Goal: Task Accomplishment & Management: Manage account settings

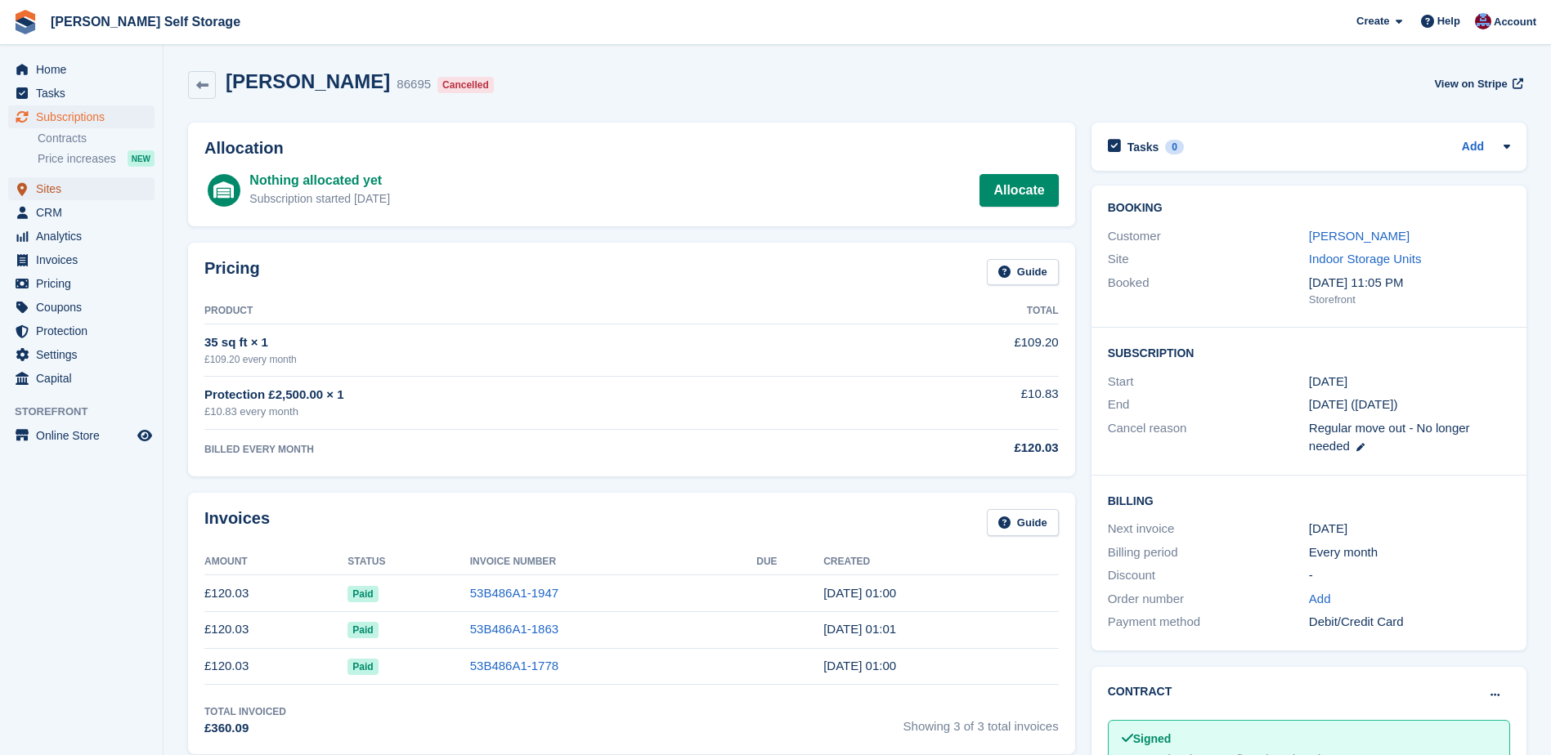
click at [49, 188] on span "Sites" at bounding box center [85, 188] width 98 height 23
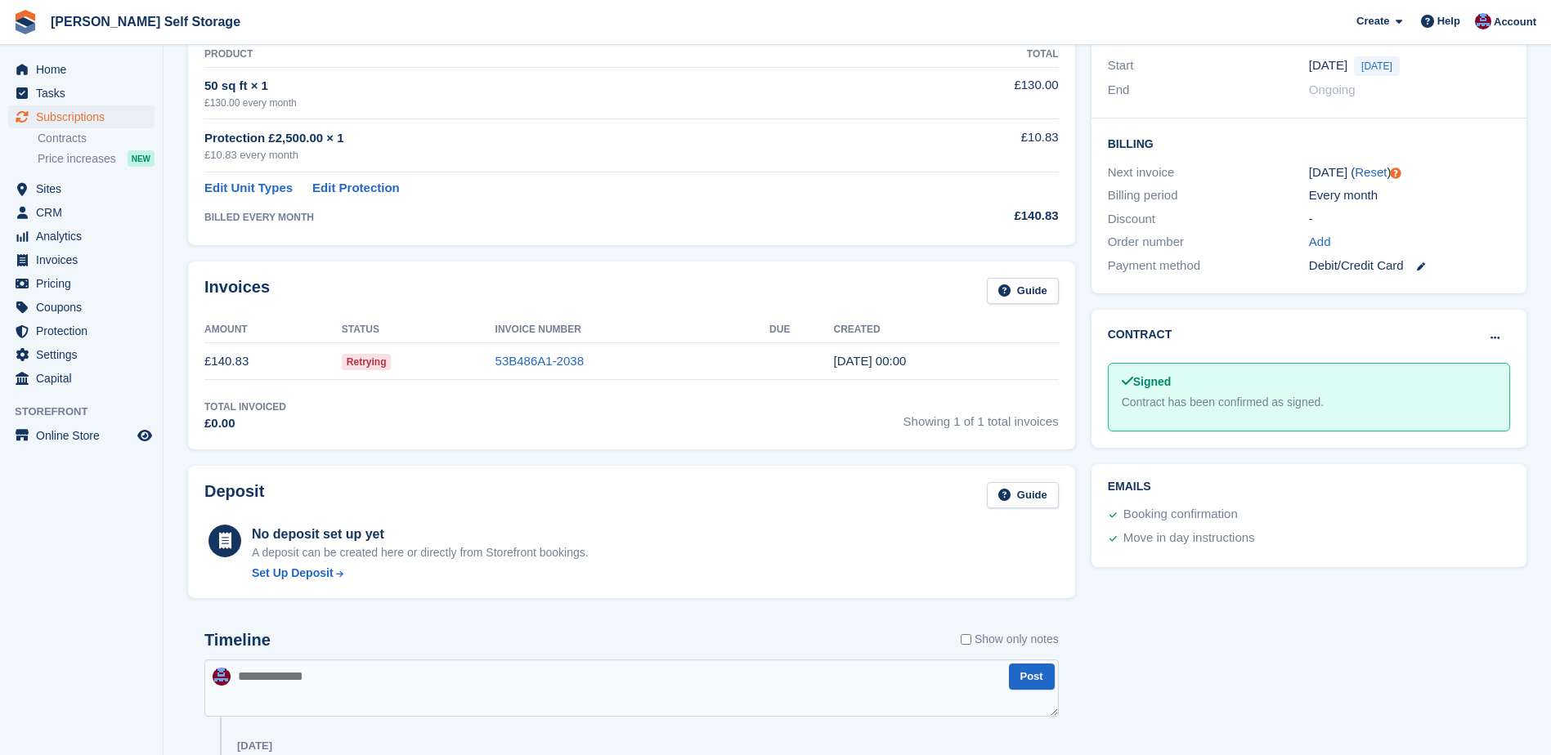
scroll to position [327, 0]
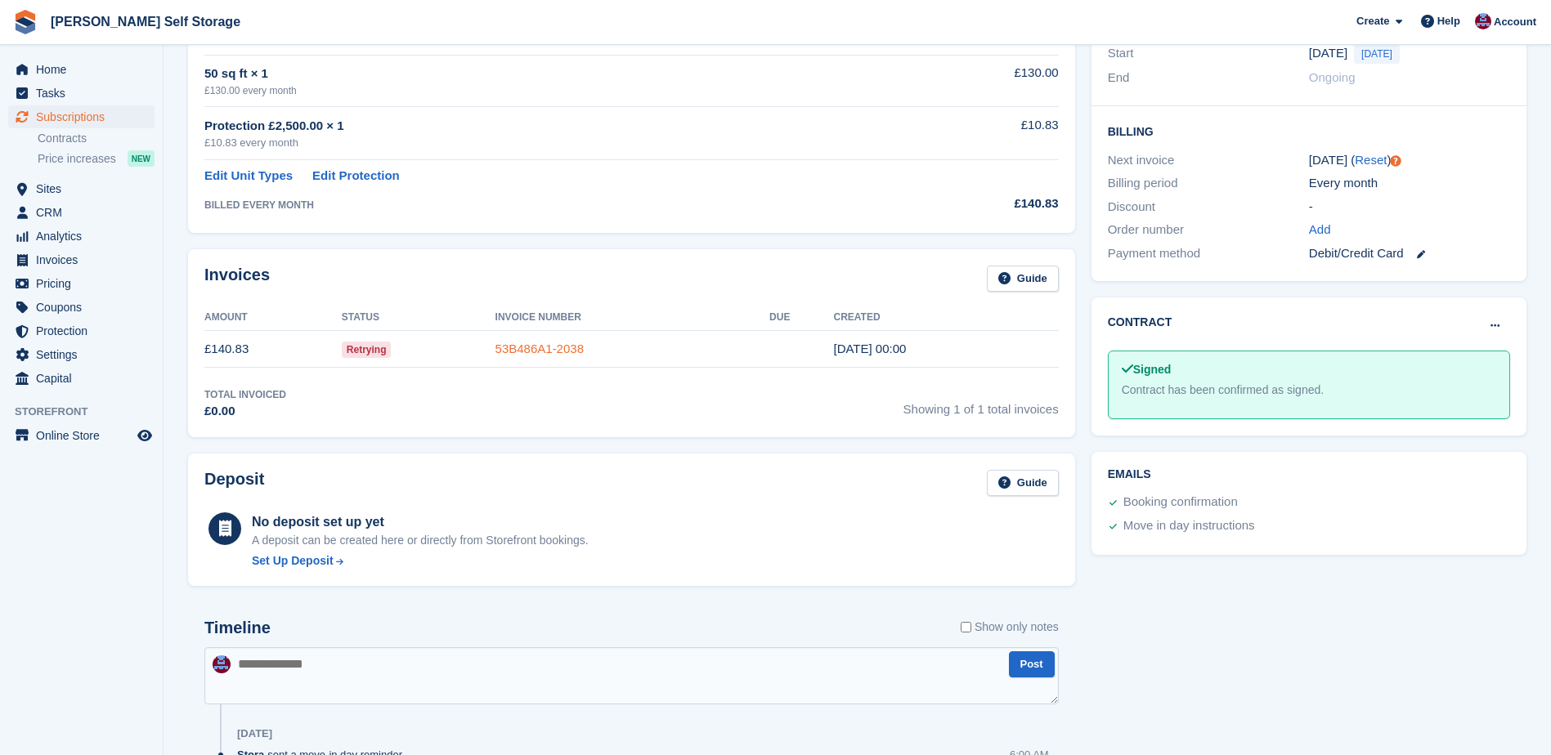
click at [509, 346] on link "53B486A1-2038" at bounding box center [539, 349] width 88 height 14
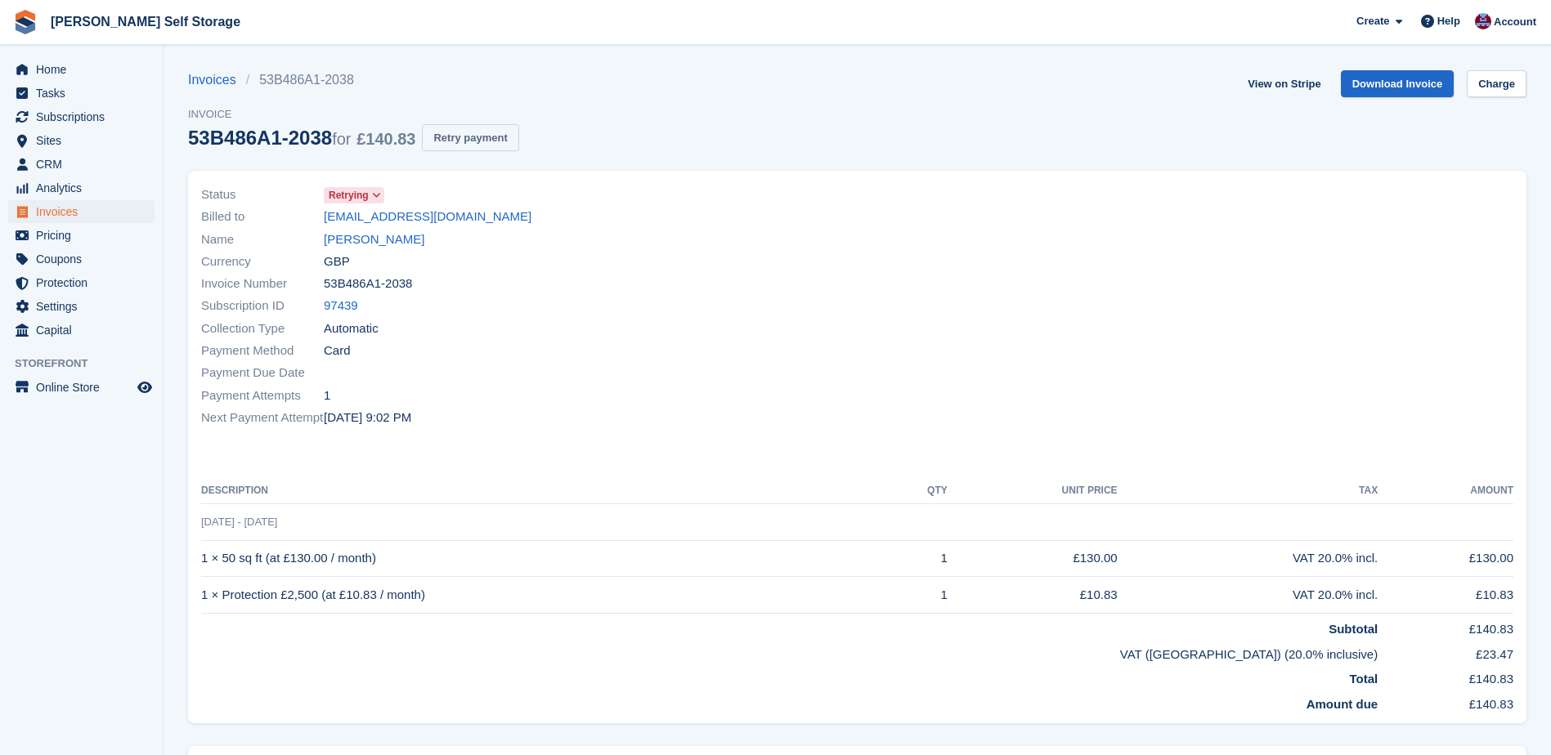
click at [450, 141] on button "Retry payment" at bounding box center [470, 137] width 96 height 27
click at [456, 141] on button "Retry payment" at bounding box center [470, 137] width 96 height 27
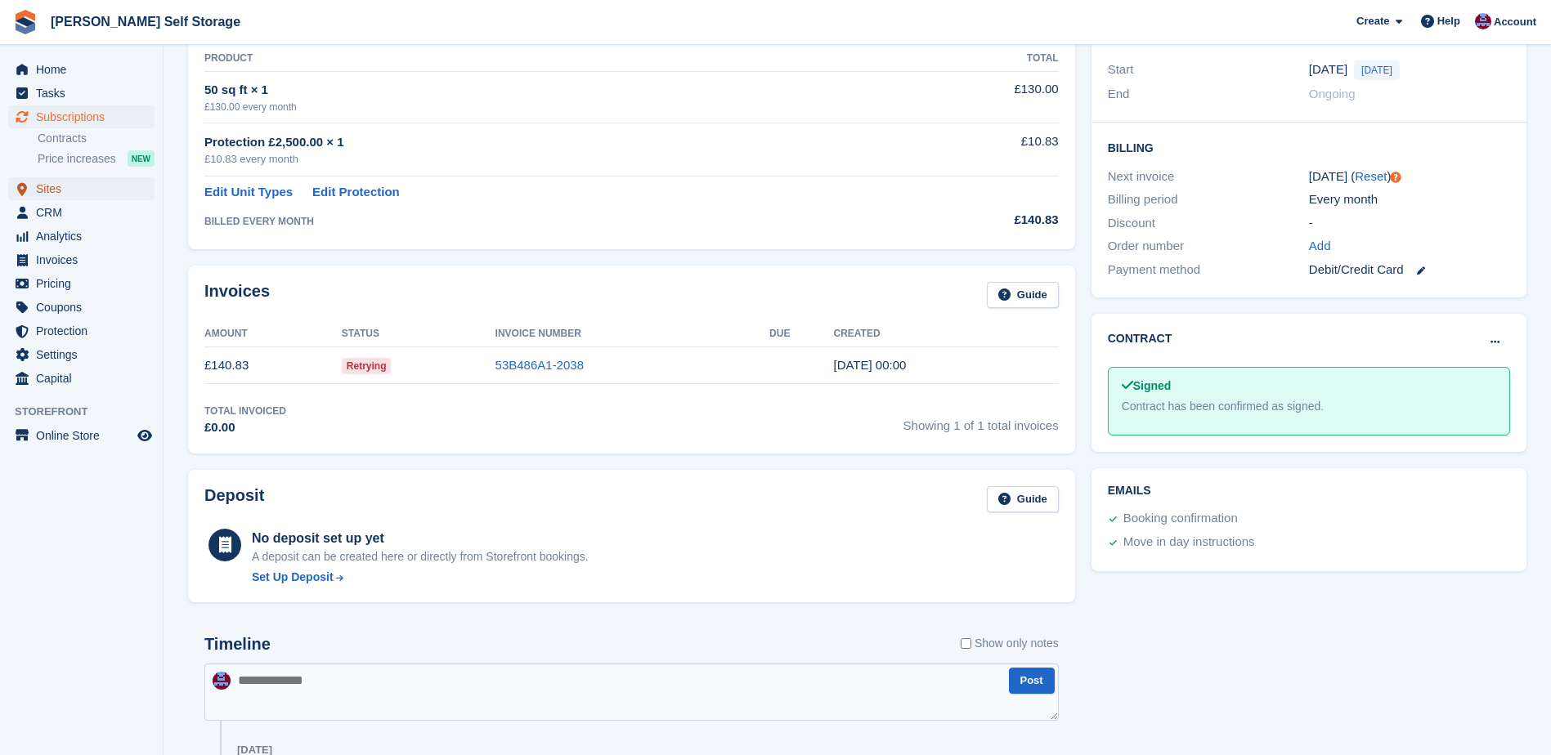
click at [59, 184] on span "Sites" at bounding box center [85, 188] width 98 height 23
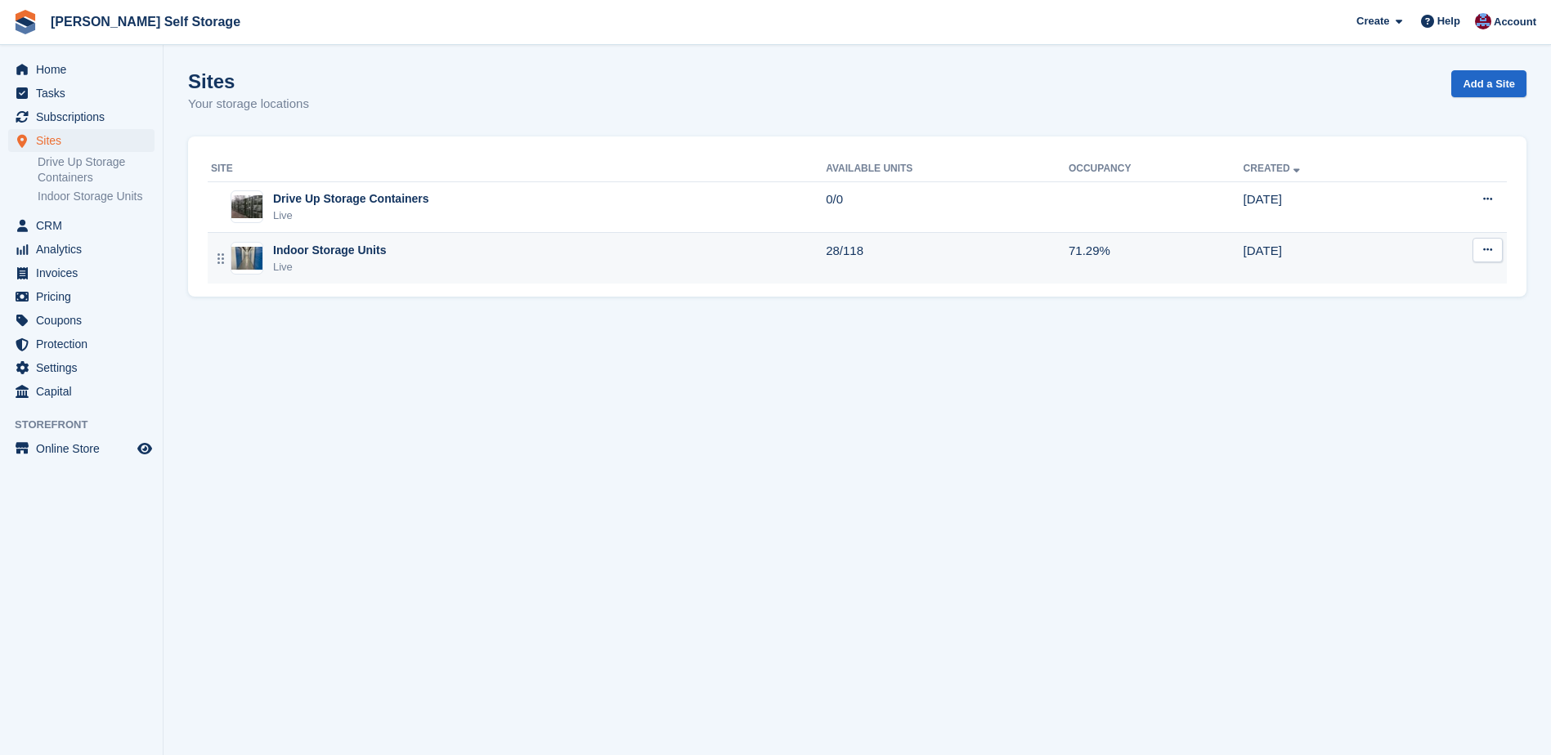
click at [302, 251] on div "Indoor Storage Units" at bounding box center [329, 250] width 113 height 17
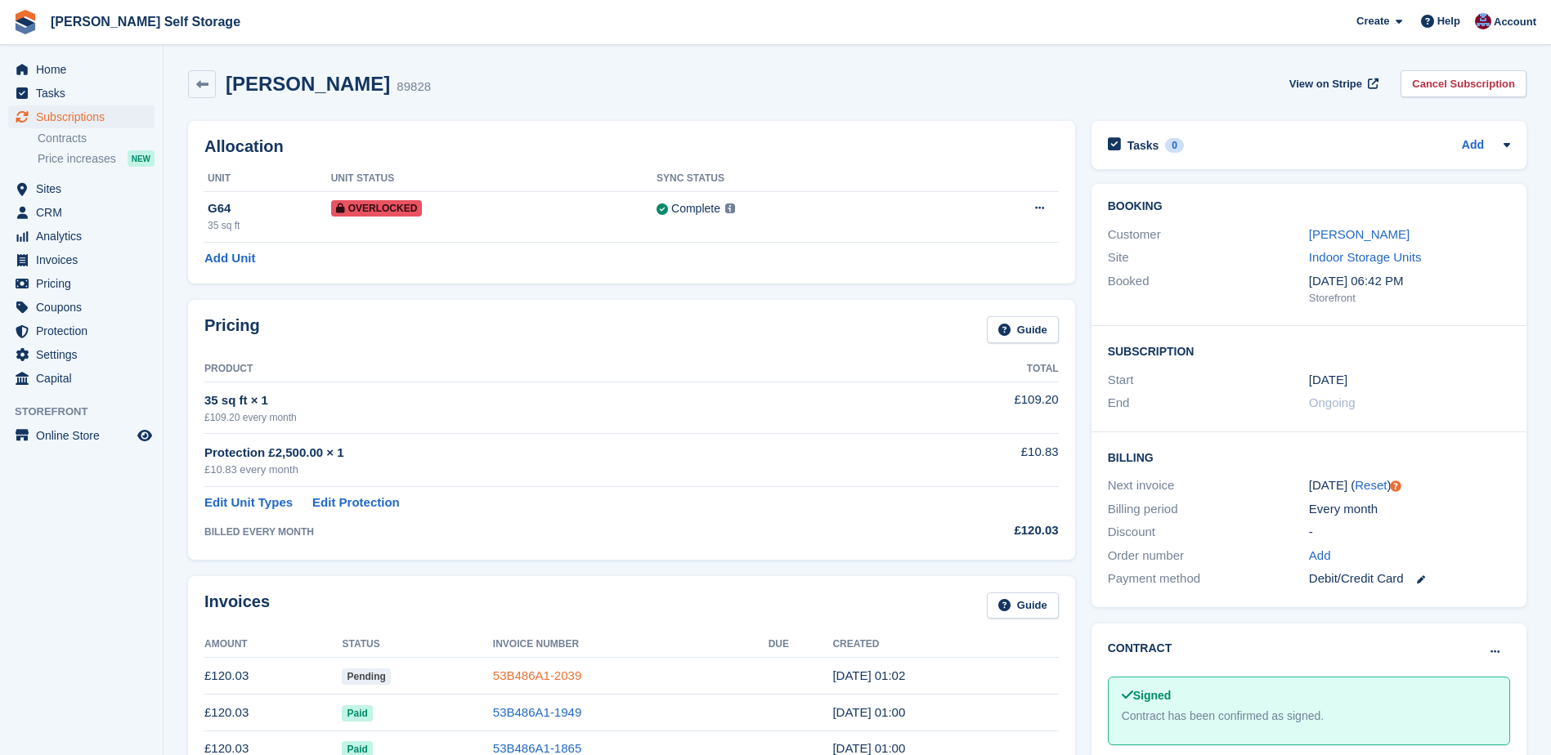
click at [511, 672] on link "53B486A1-2039" at bounding box center [537, 676] width 88 height 14
click at [202, 80] on icon at bounding box center [202, 84] width 12 height 12
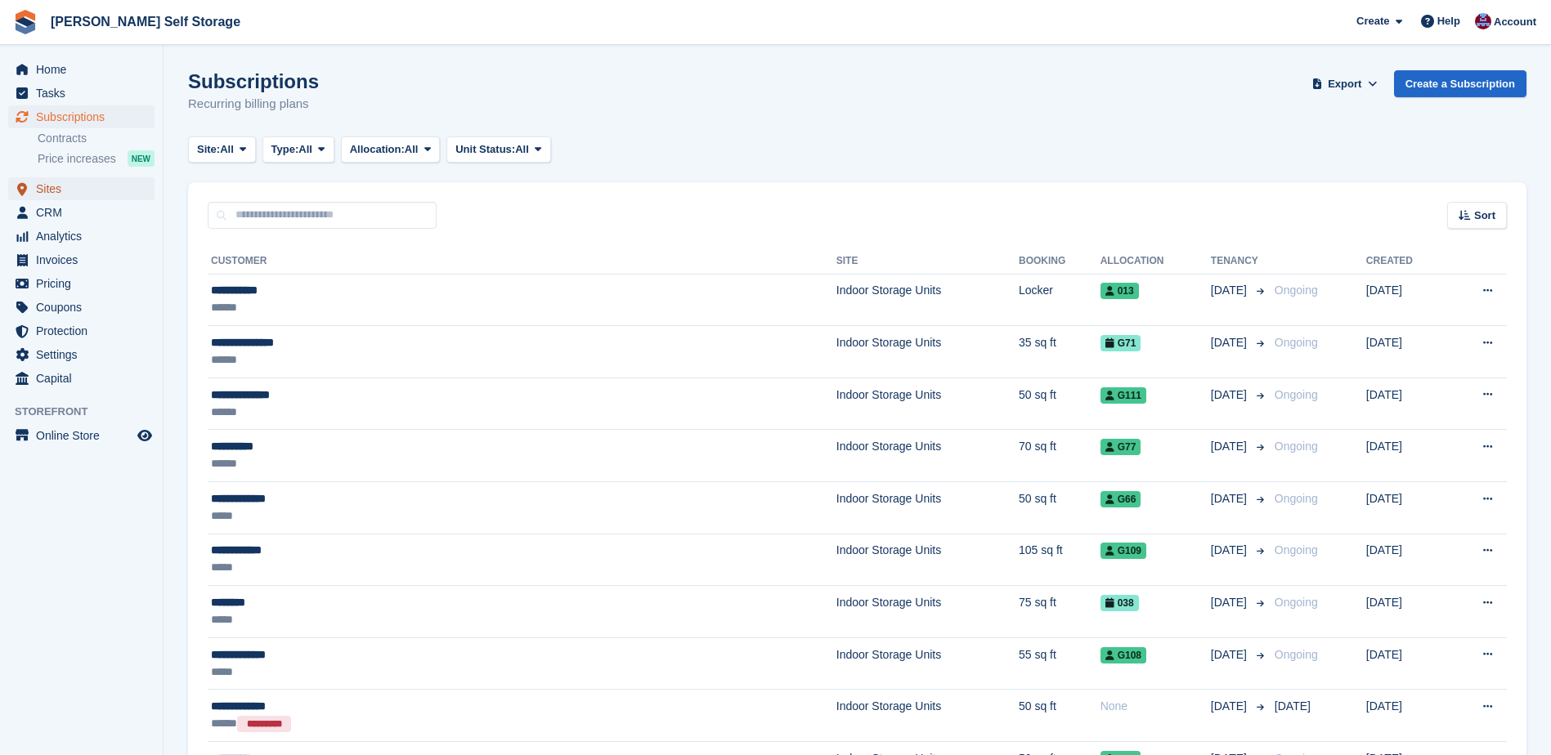
click at [63, 191] on span "Sites" at bounding box center [85, 188] width 98 height 23
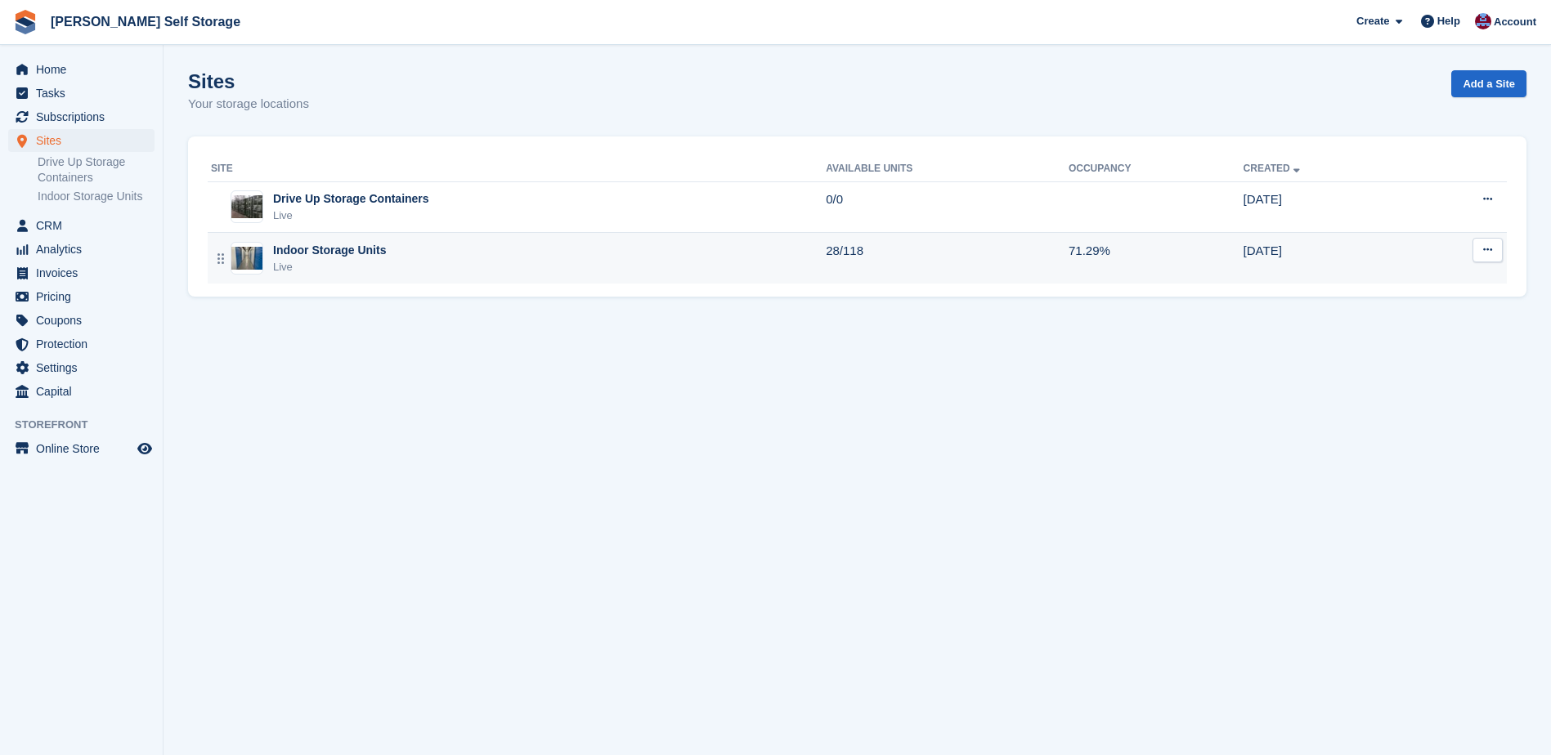
click at [314, 251] on div "Indoor Storage Units" at bounding box center [329, 250] width 113 height 17
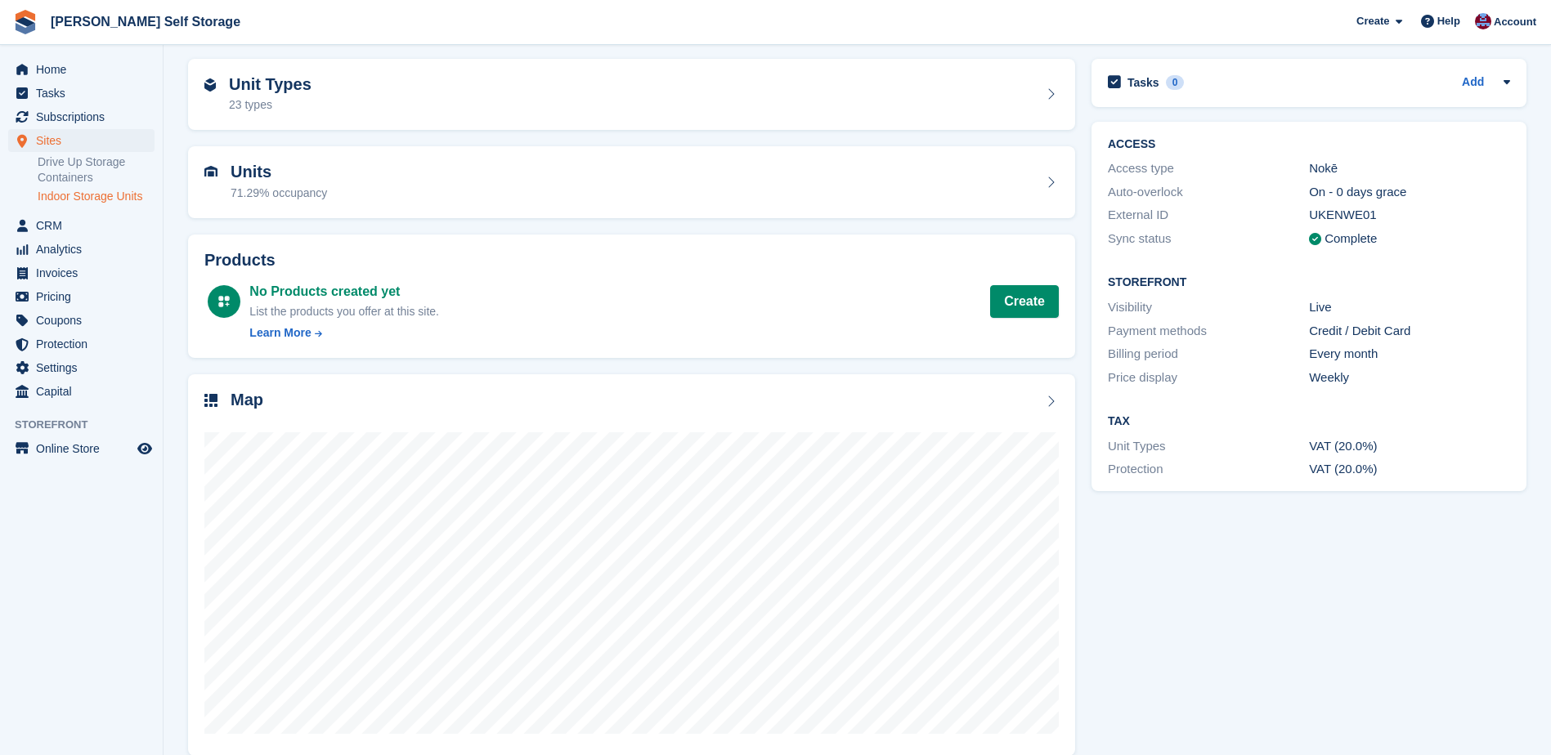
scroll to position [83, 0]
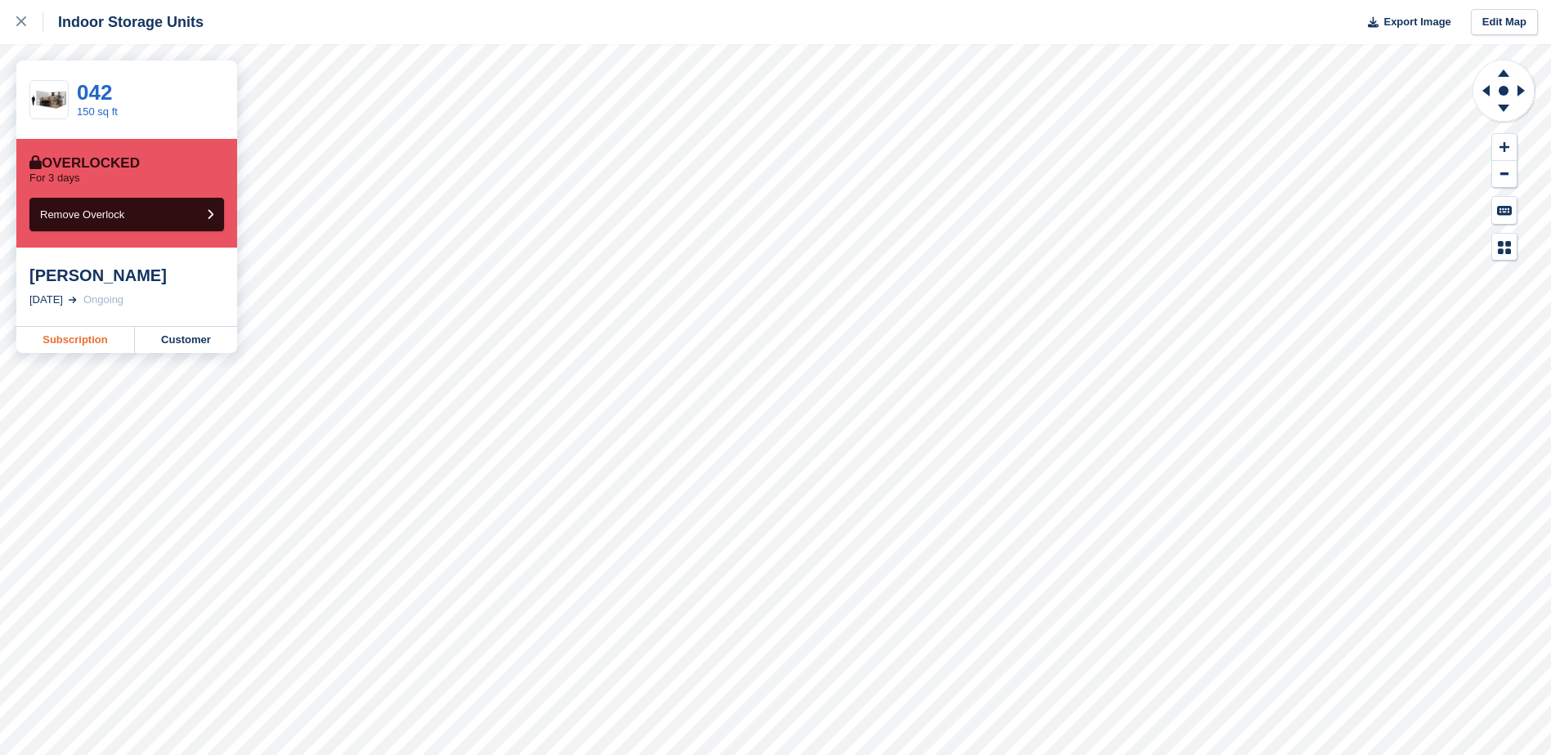
click at [56, 343] on link "Subscription" at bounding box center [75, 340] width 119 height 26
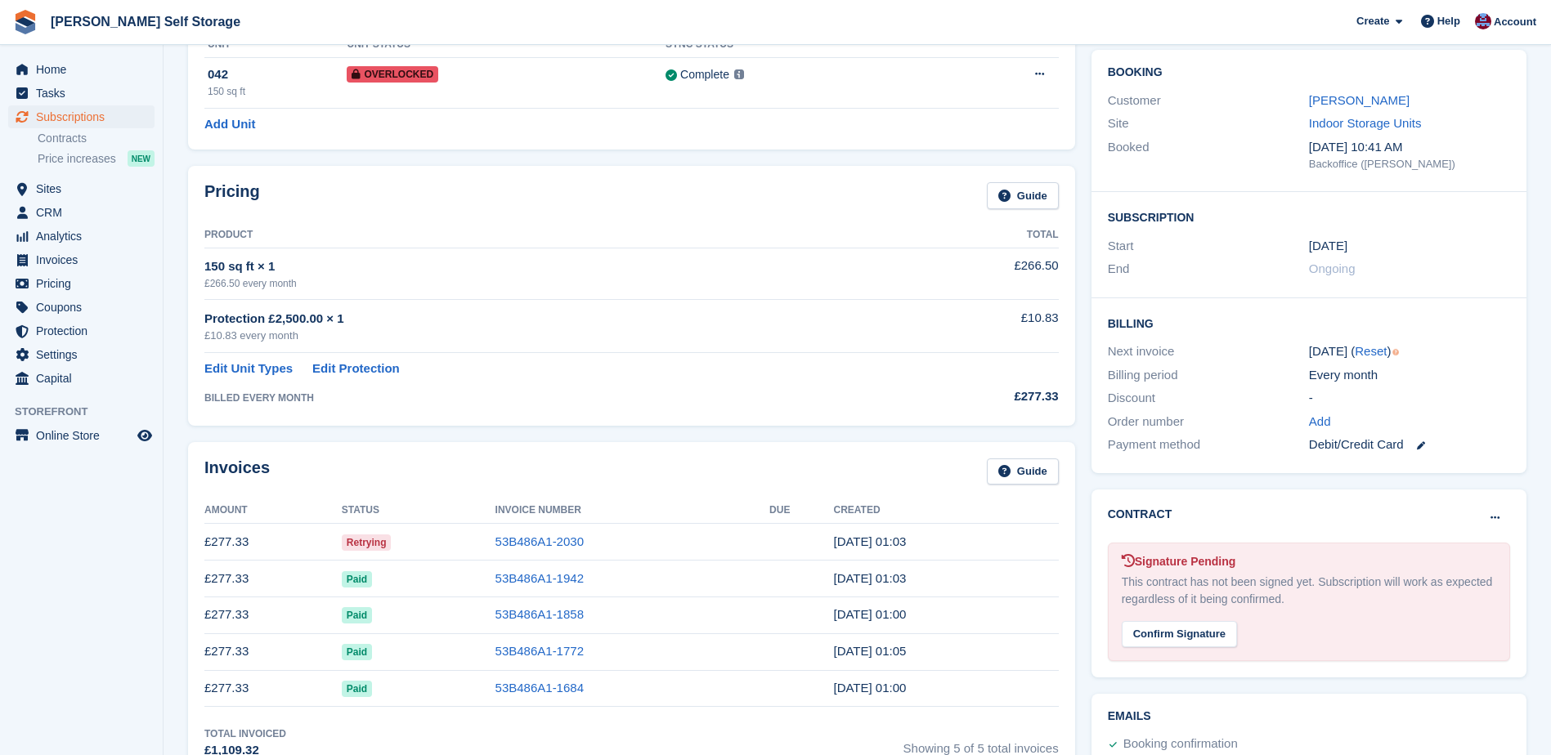
scroll to position [245, 0]
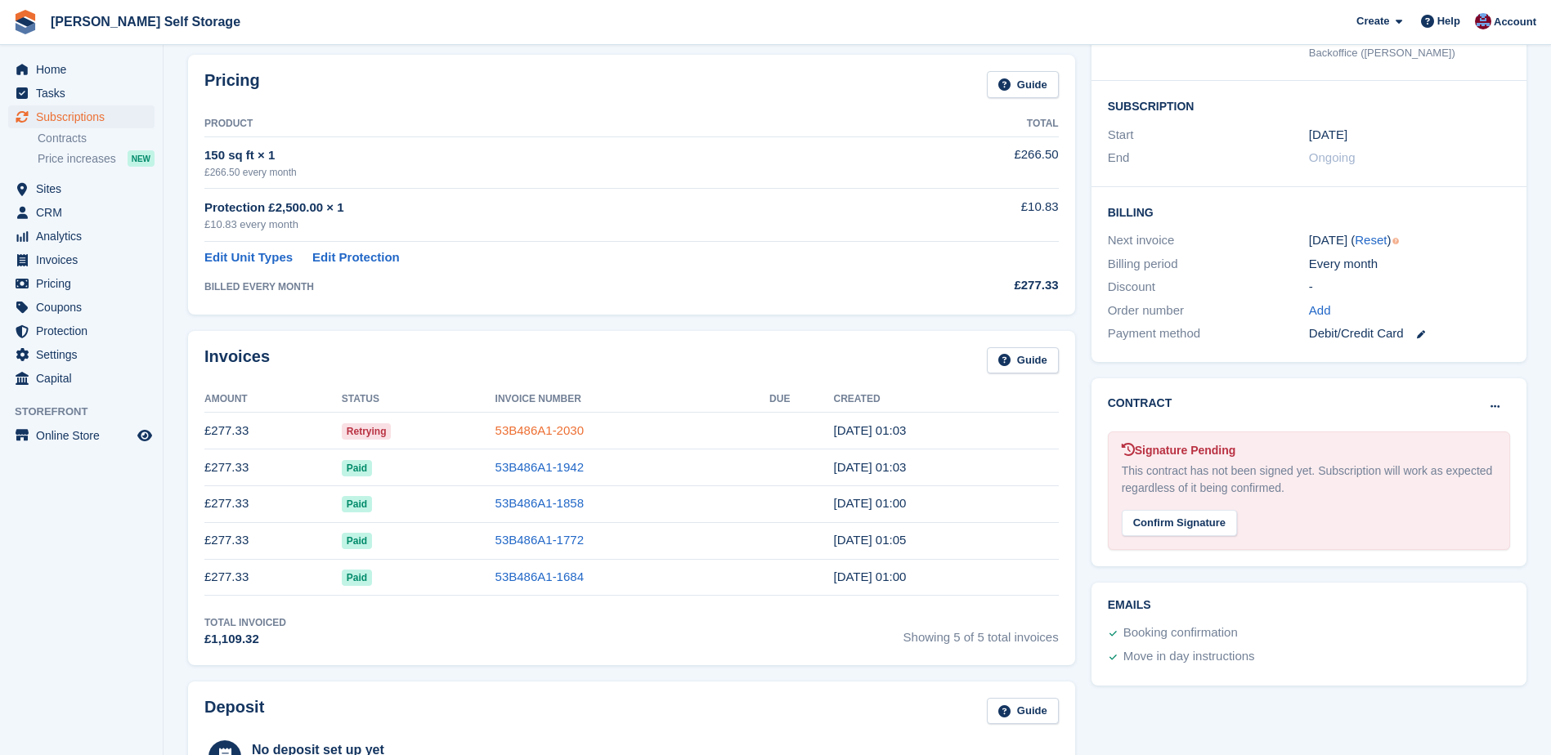
click at [518, 427] on link "53B486A1-2030" at bounding box center [539, 431] width 88 height 14
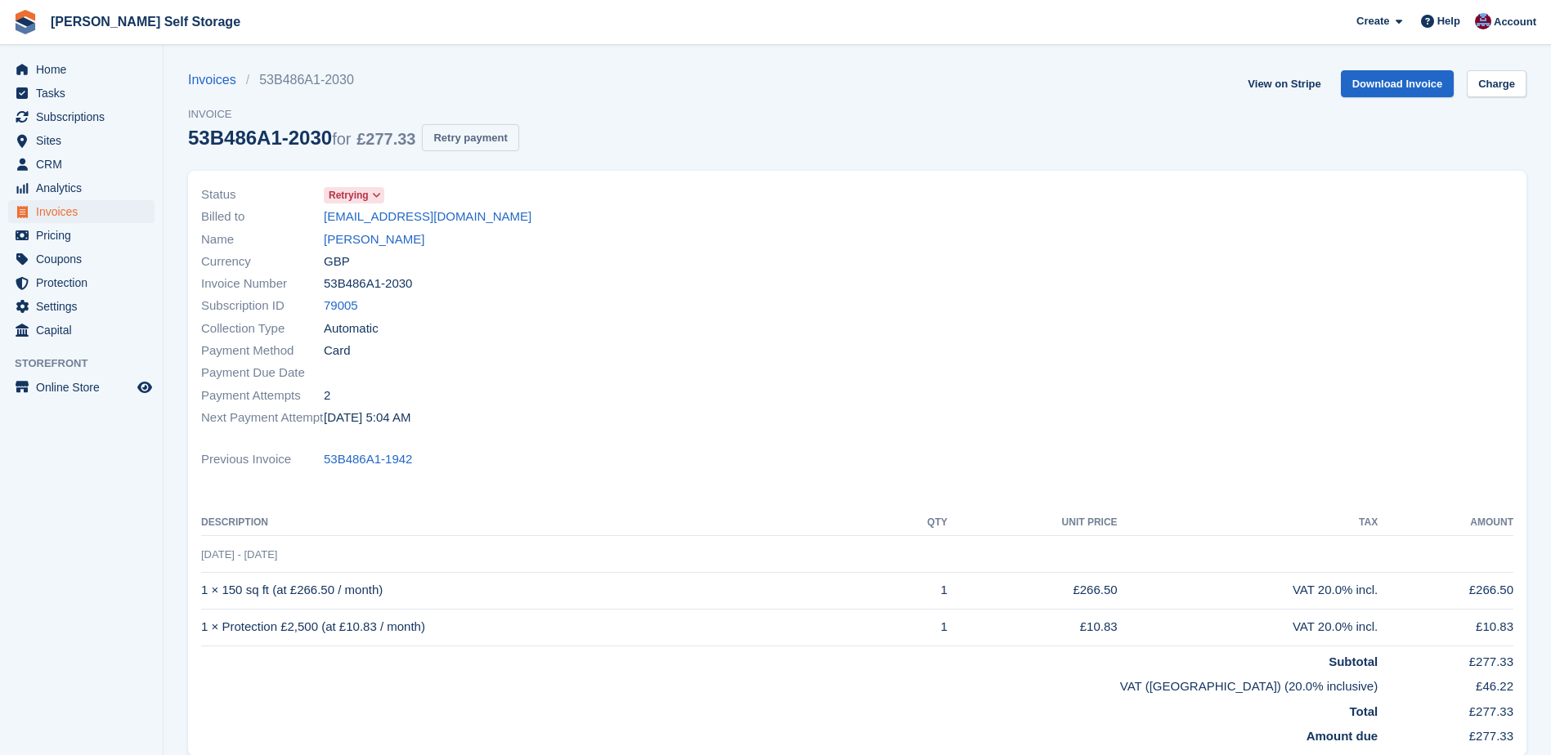
click at [488, 136] on button "Retry payment" at bounding box center [470, 137] width 96 height 27
click at [354, 244] on link "[PERSON_NAME]" at bounding box center [374, 240] width 101 height 19
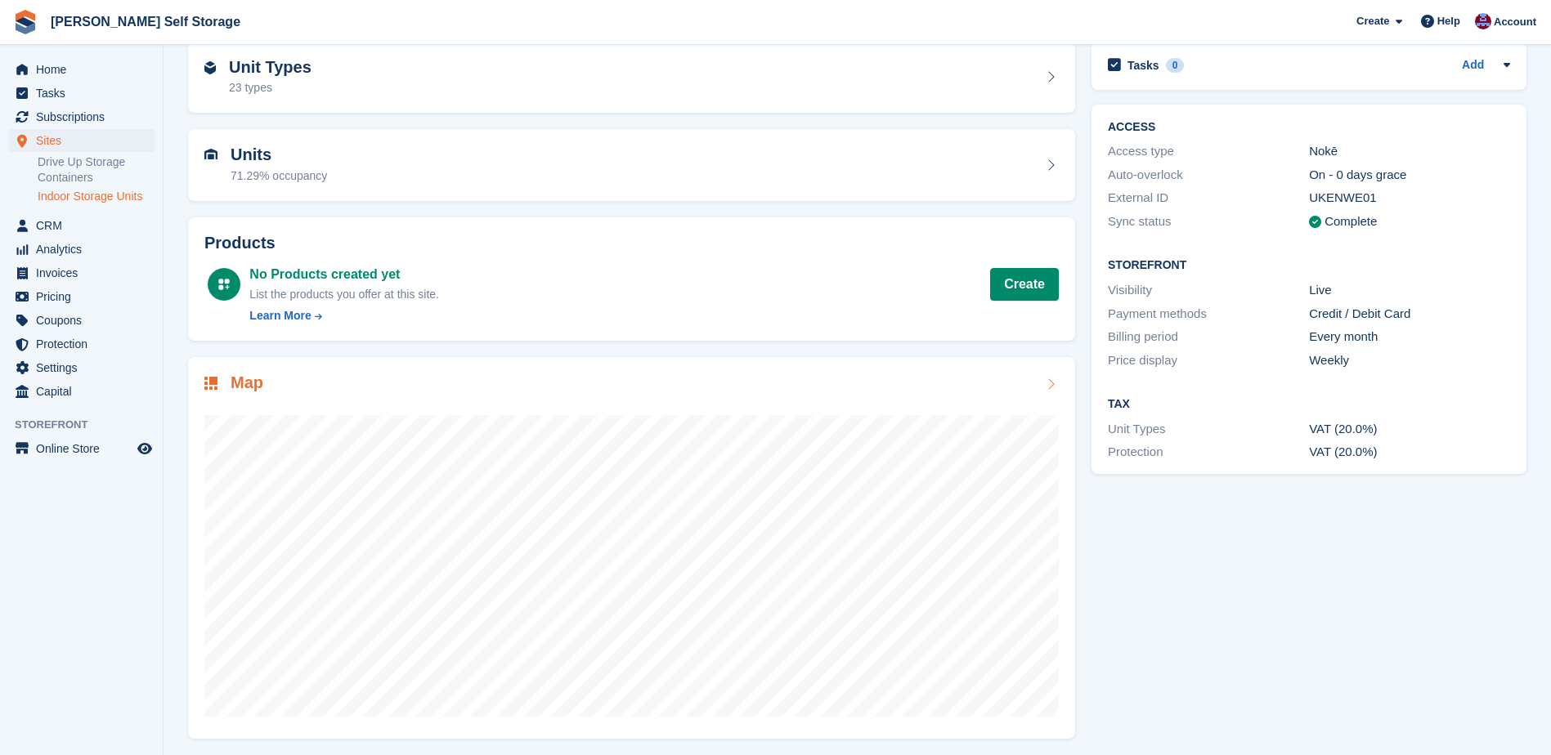
scroll to position [83, 0]
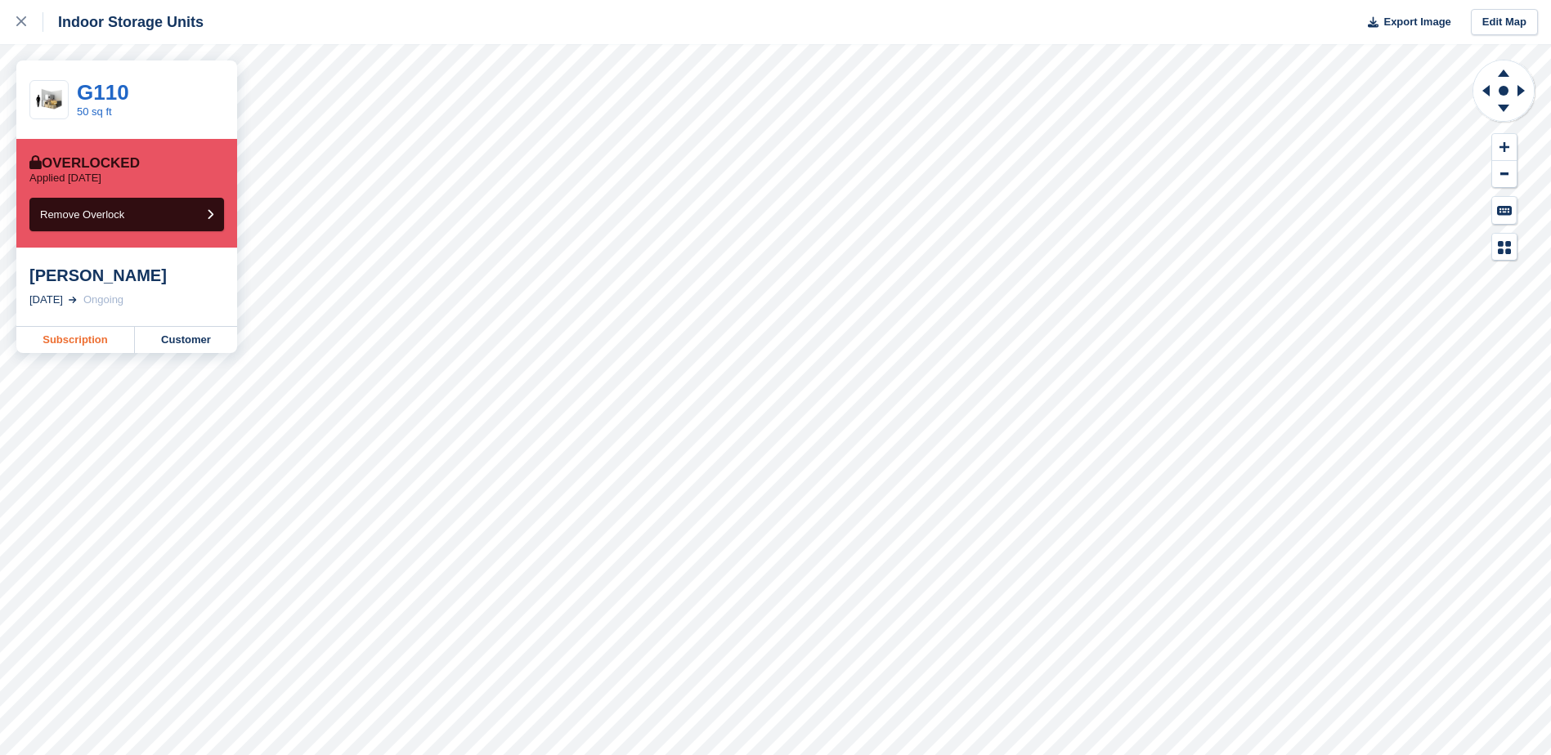
click at [43, 339] on link "Subscription" at bounding box center [75, 340] width 119 height 26
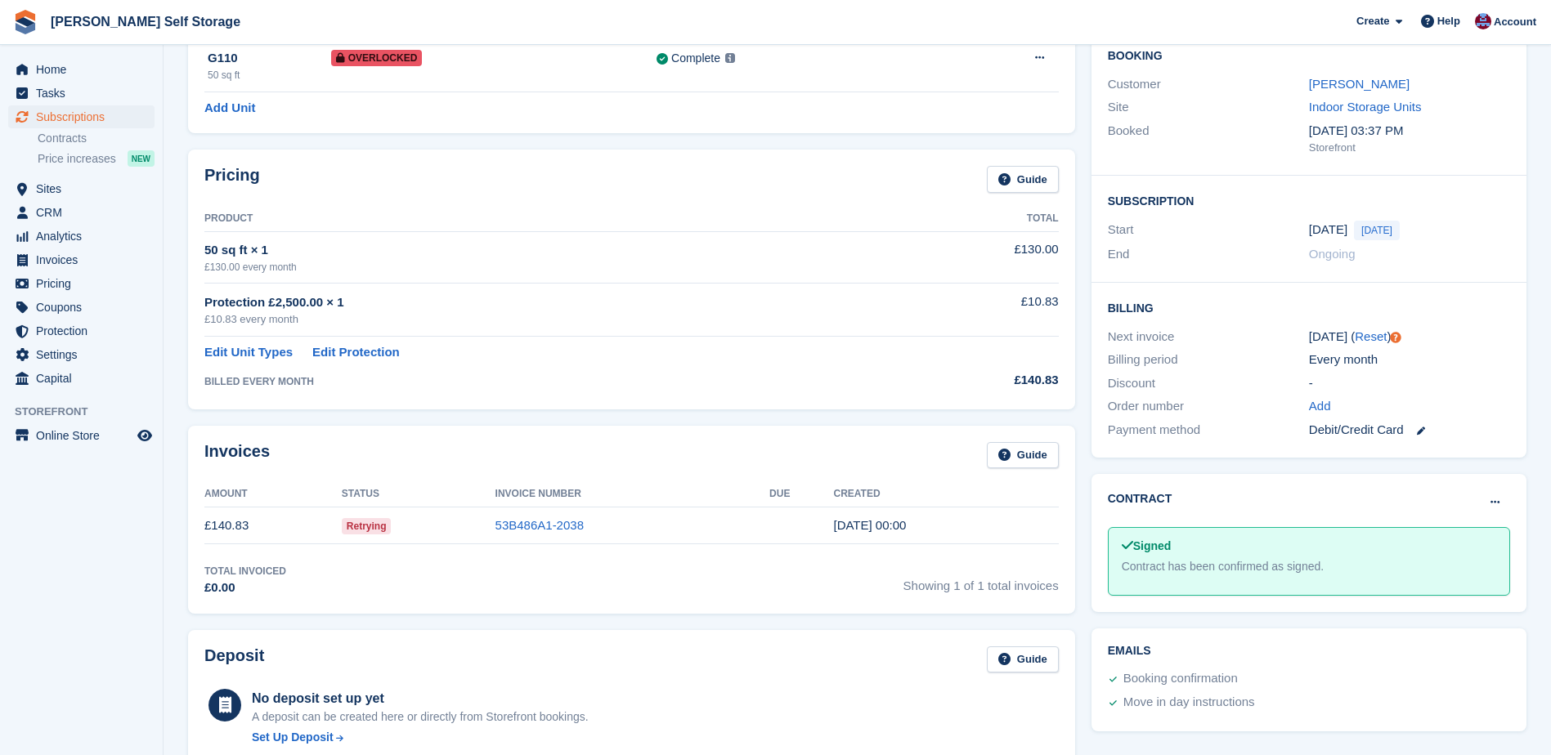
scroll to position [164, 0]
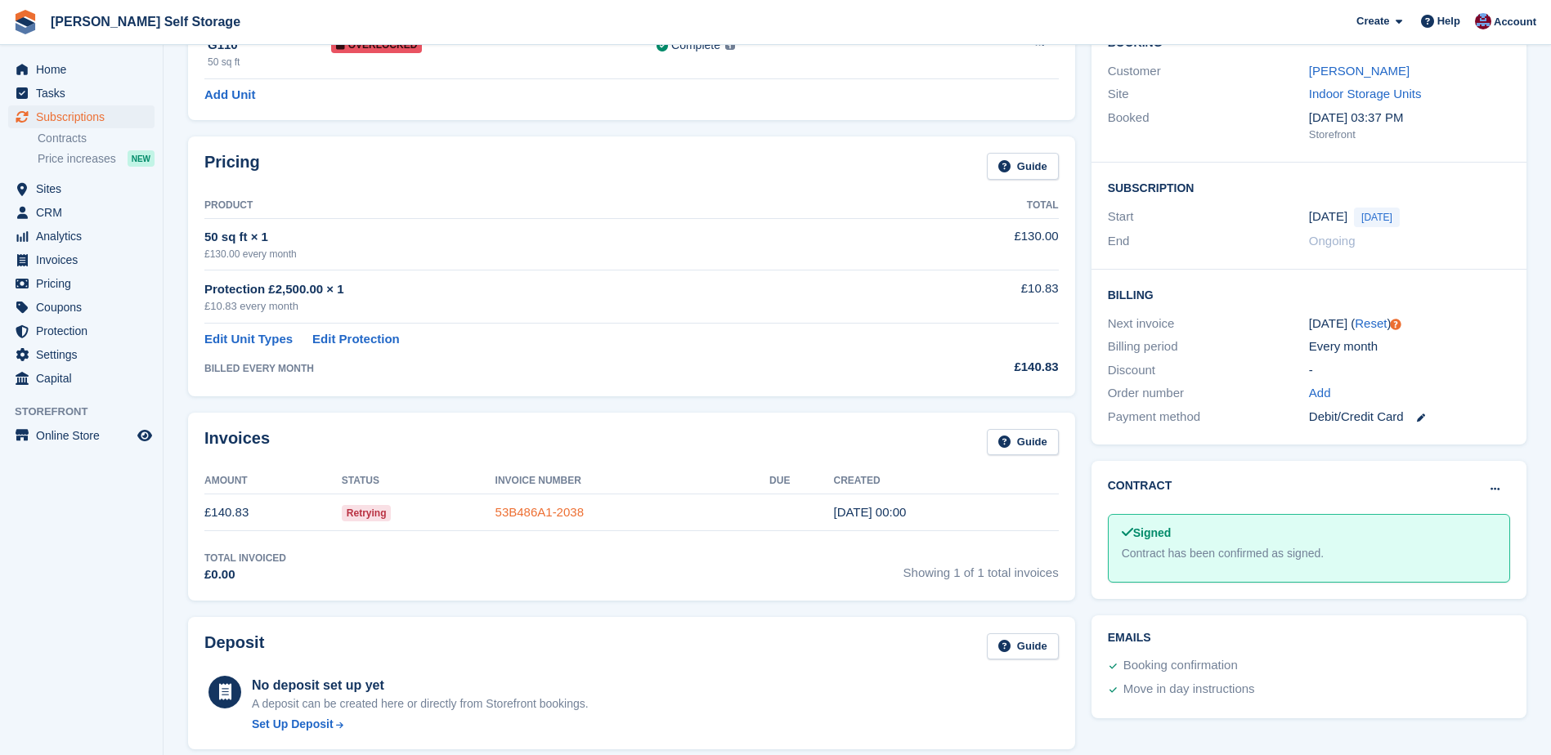
click at [542, 509] on link "53B486A1-2038" at bounding box center [539, 512] width 88 height 14
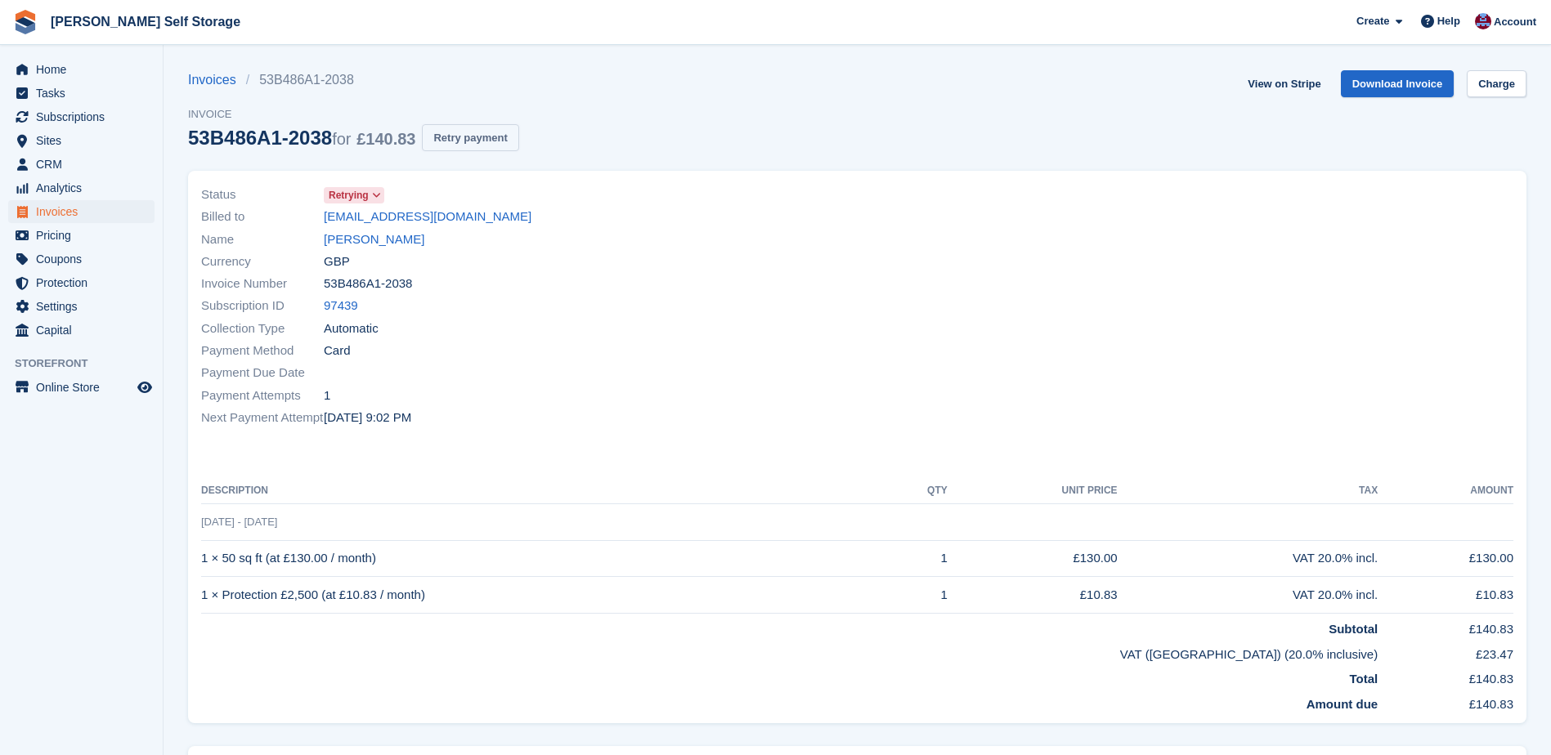
click at [460, 138] on button "Retry payment" at bounding box center [470, 137] width 96 height 27
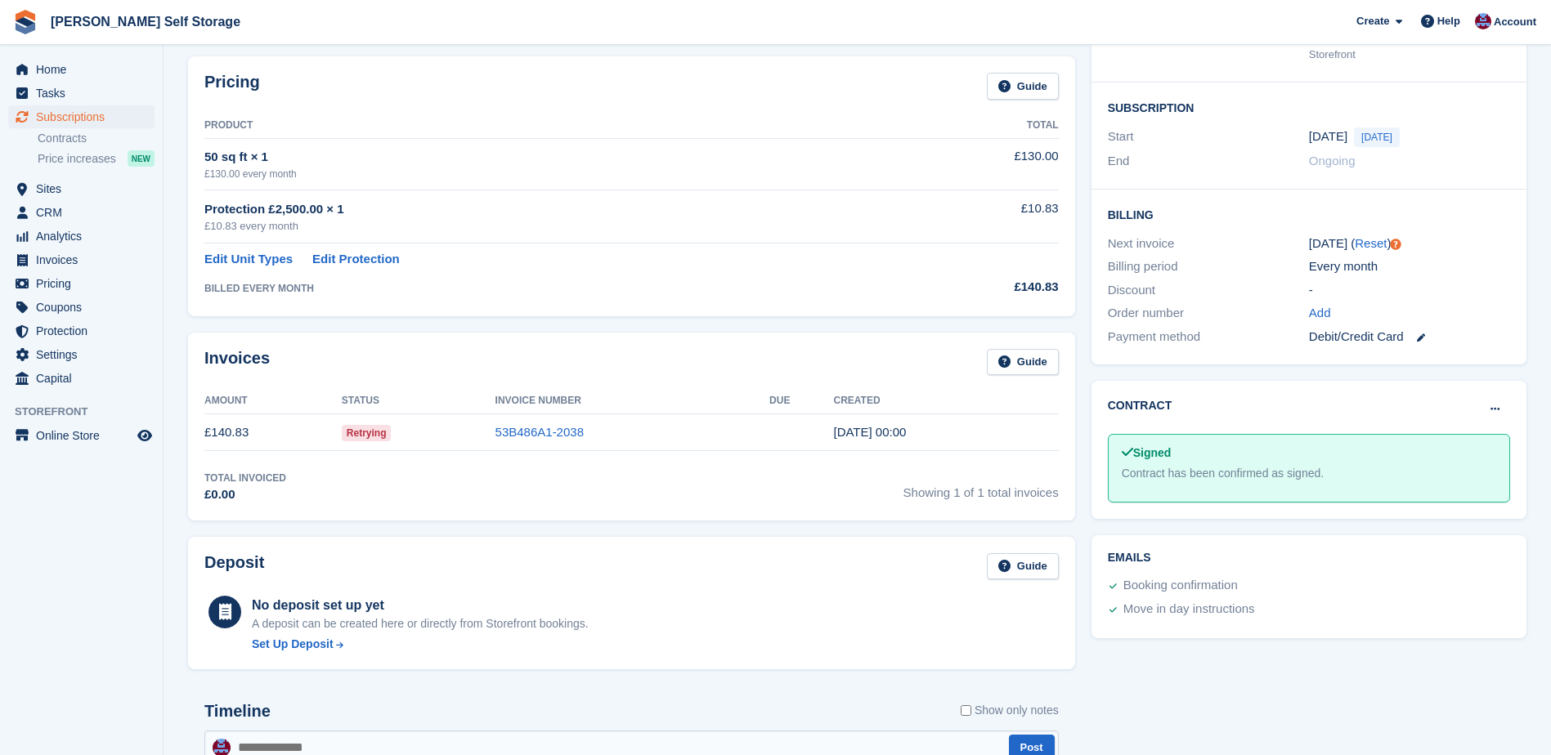
scroll to position [147, 0]
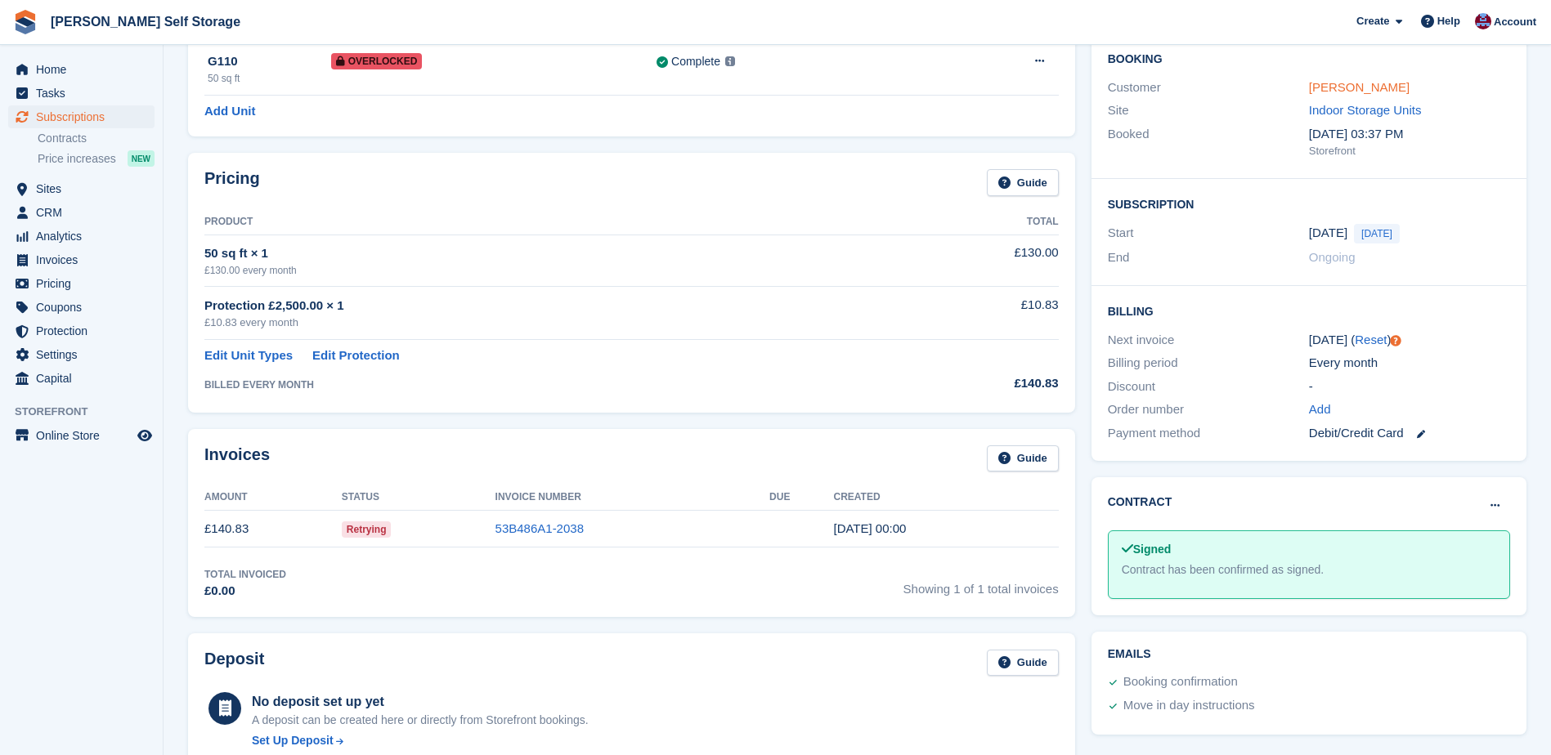
click at [1351, 94] on link "[PERSON_NAME]" at bounding box center [1359, 87] width 101 height 14
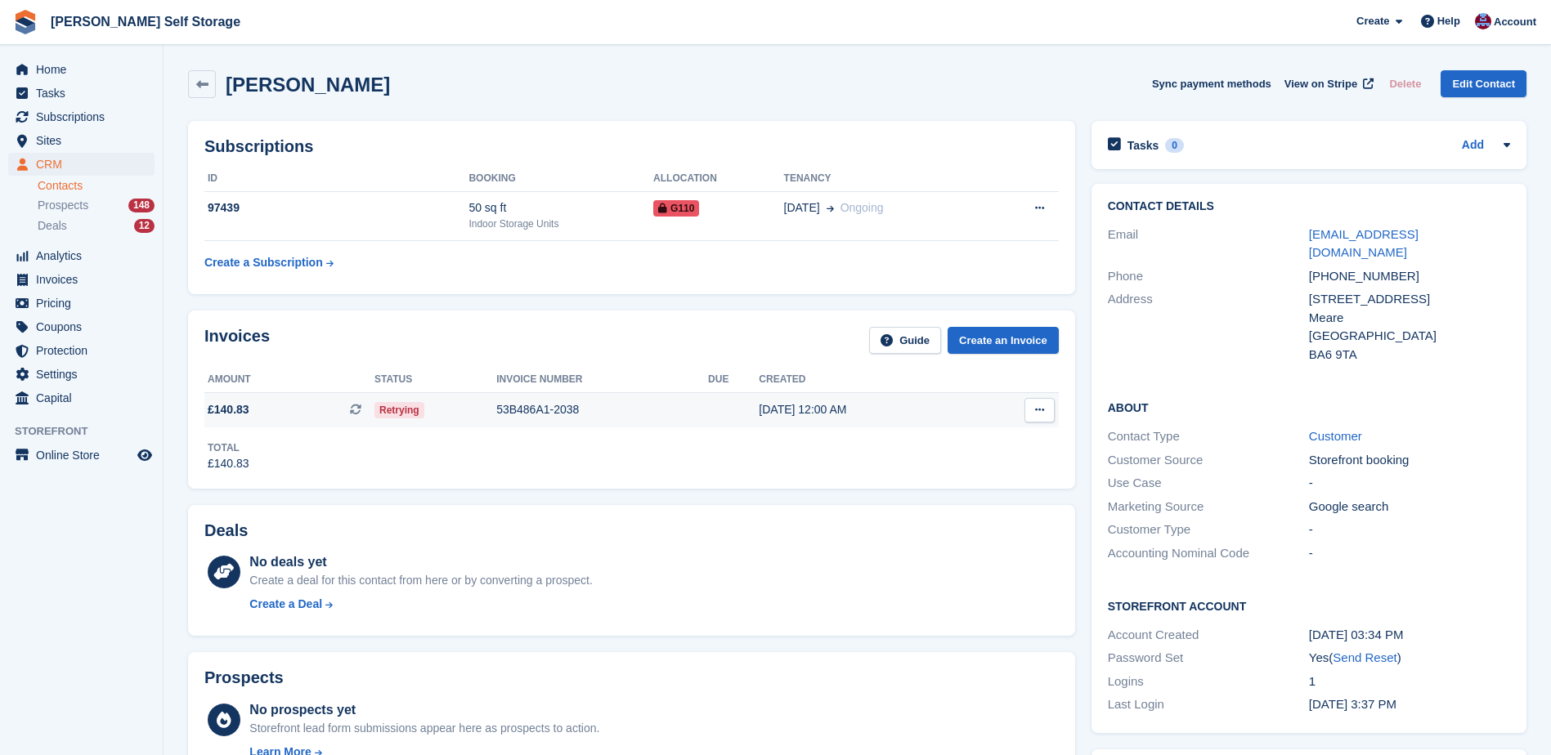
click at [219, 409] on span "£140.83" at bounding box center [229, 409] width 42 height 17
click at [537, 402] on div "53B486A1-2038" at bounding box center [602, 409] width 212 height 17
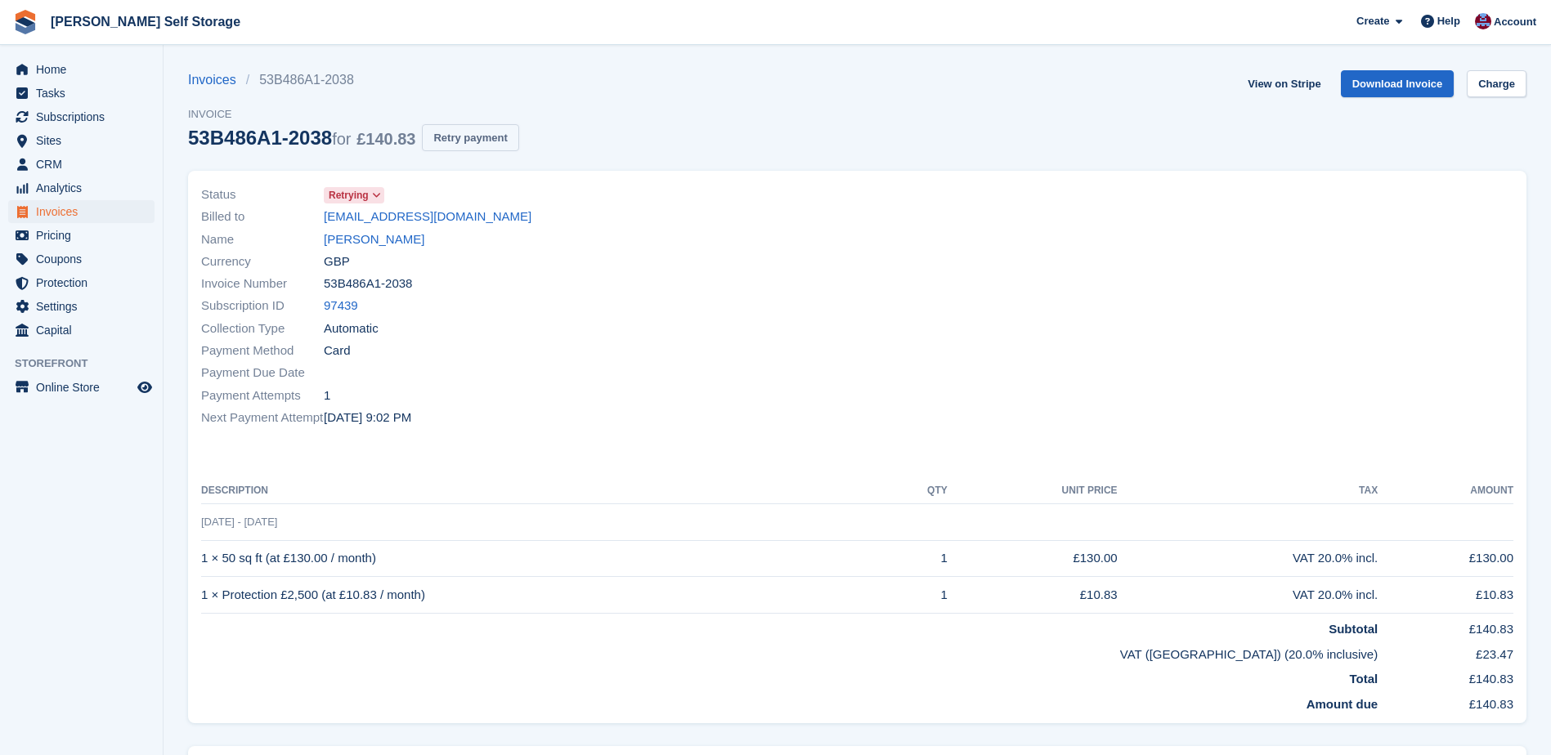
click at [479, 135] on button "Retry payment" at bounding box center [470, 137] width 96 height 27
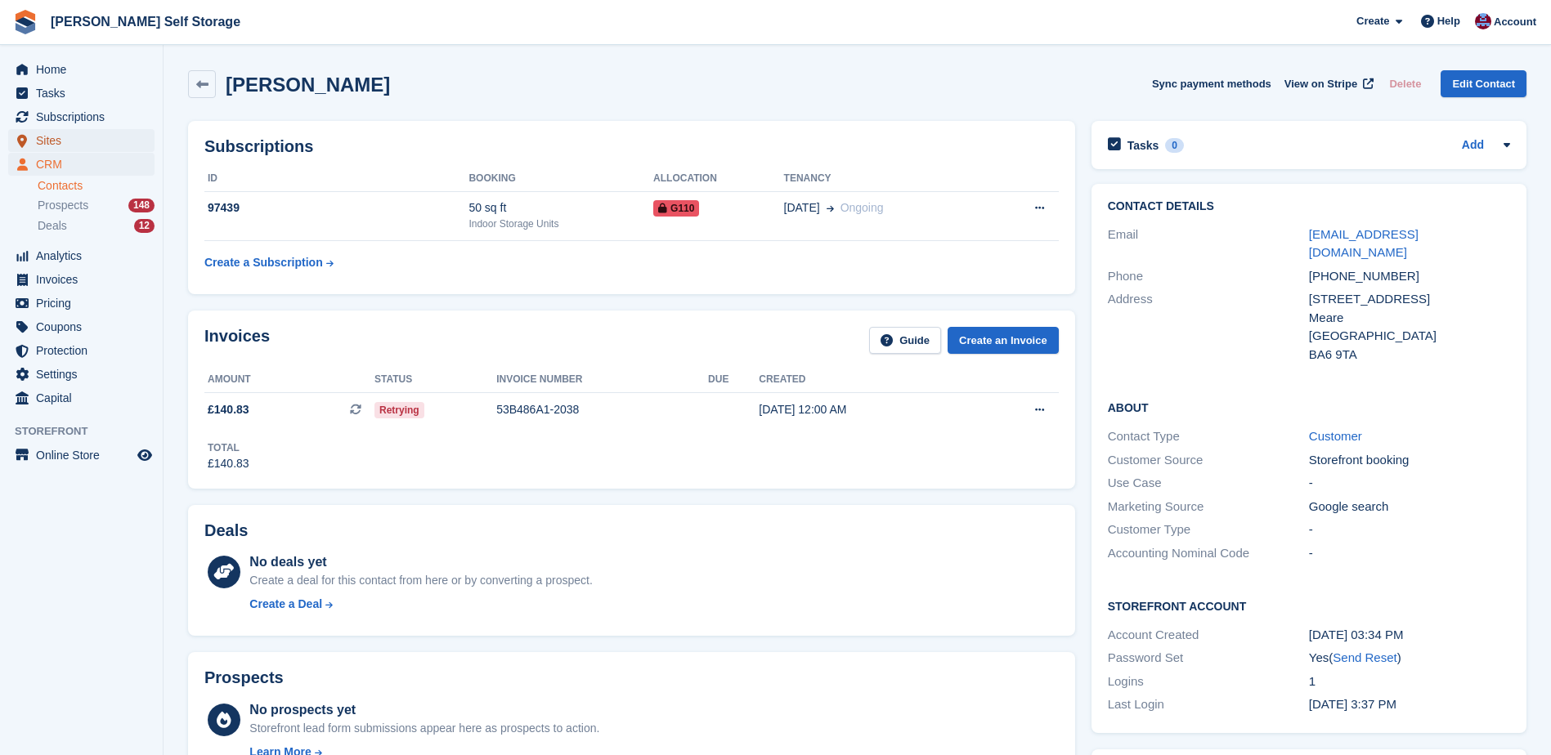
click at [52, 138] on span "Sites" at bounding box center [85, 140] width 98 height 23
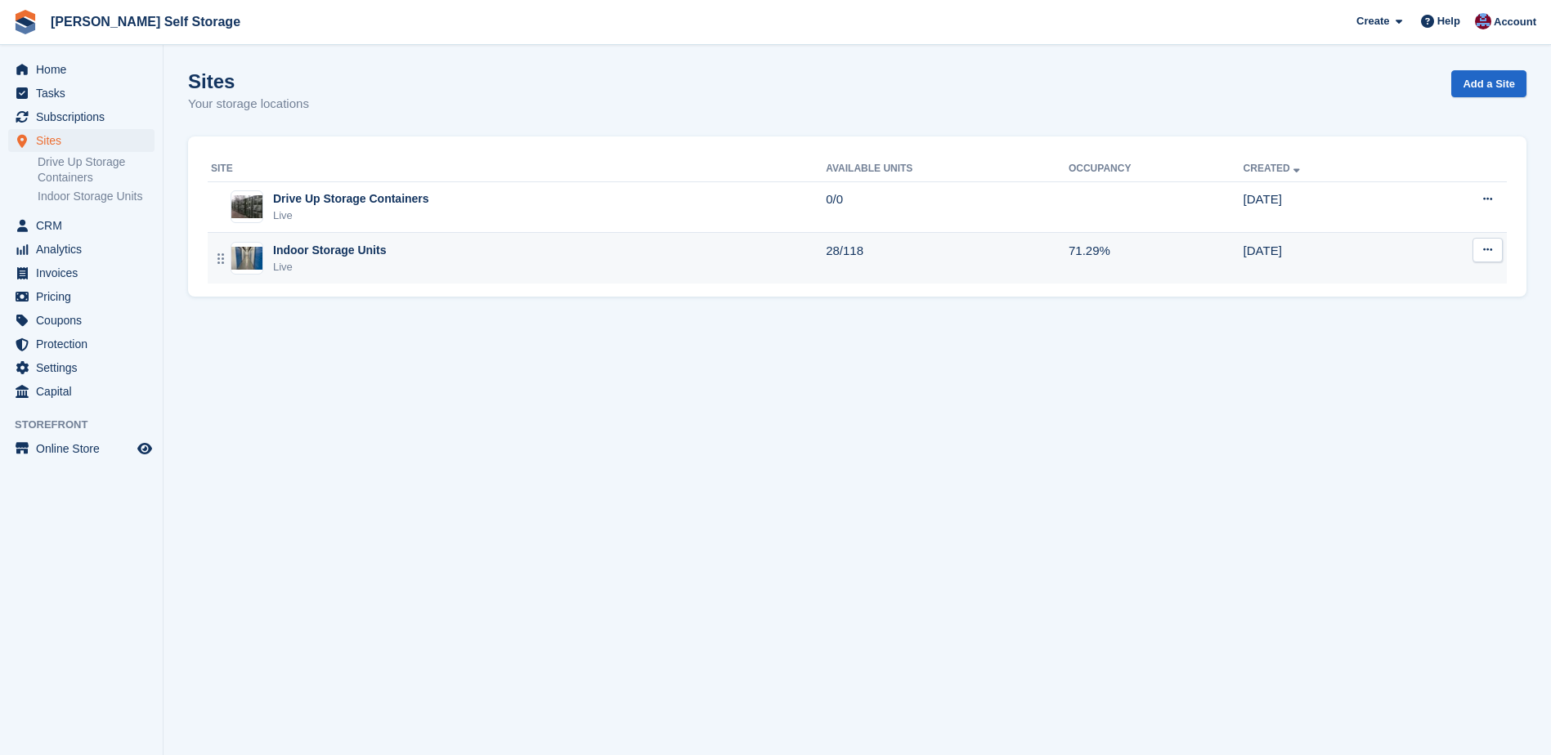
click at [313, 256] on div "Indoor Storage Units" at bounding box center [329, 250] width 113 height 17
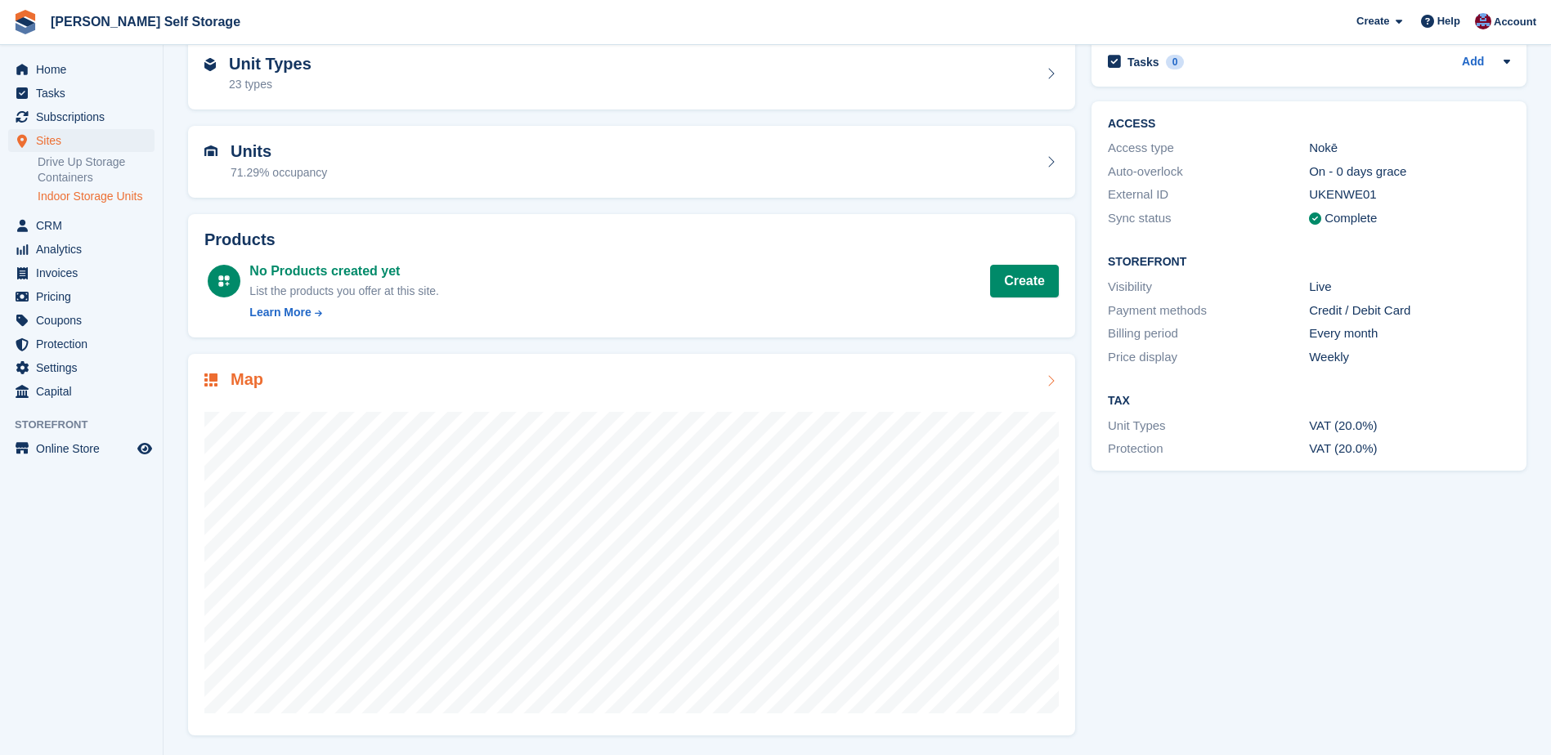
scroll to position [83, 0]
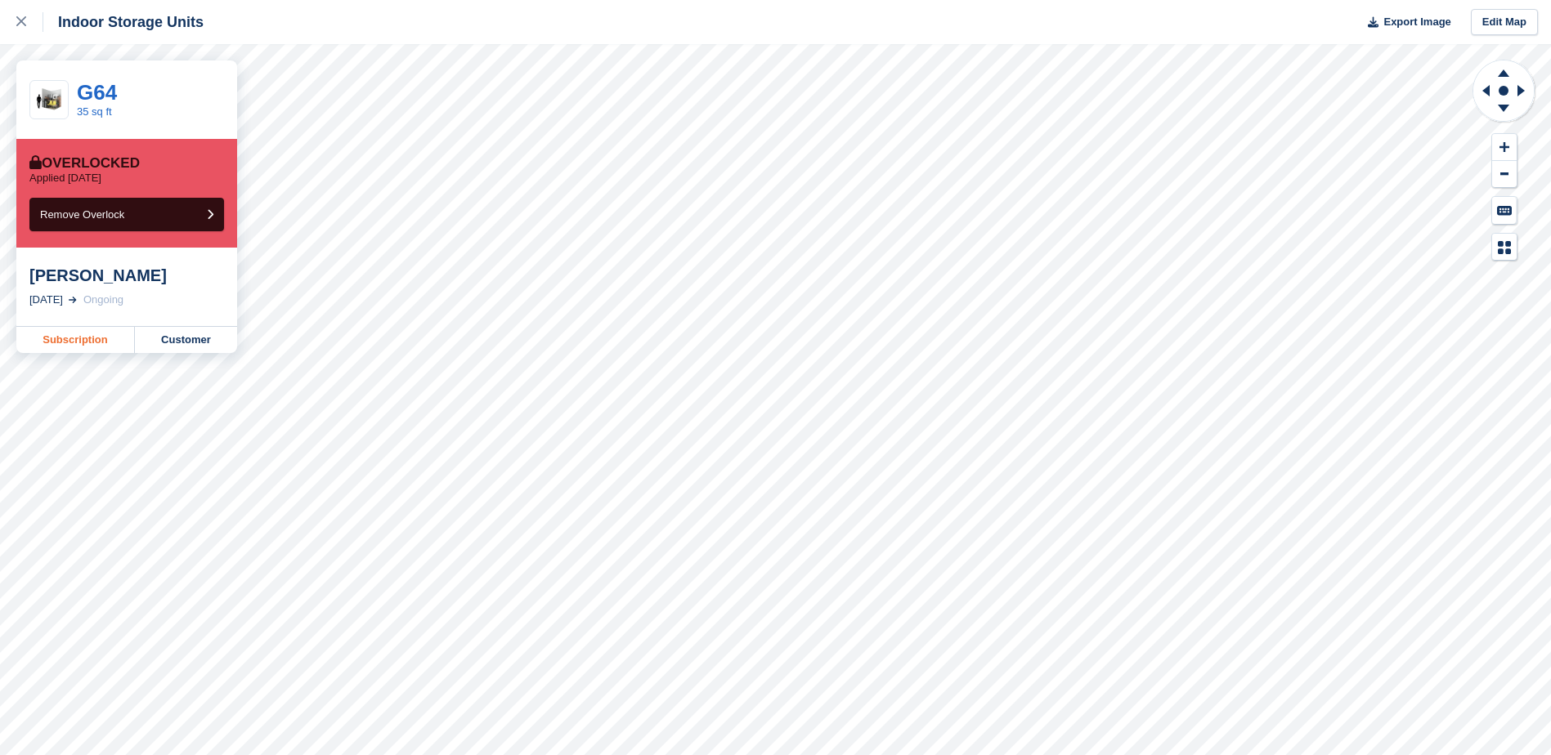
click at [69, 338] on link "Subscription" at bounding box center [75, 340] width 119 height 26
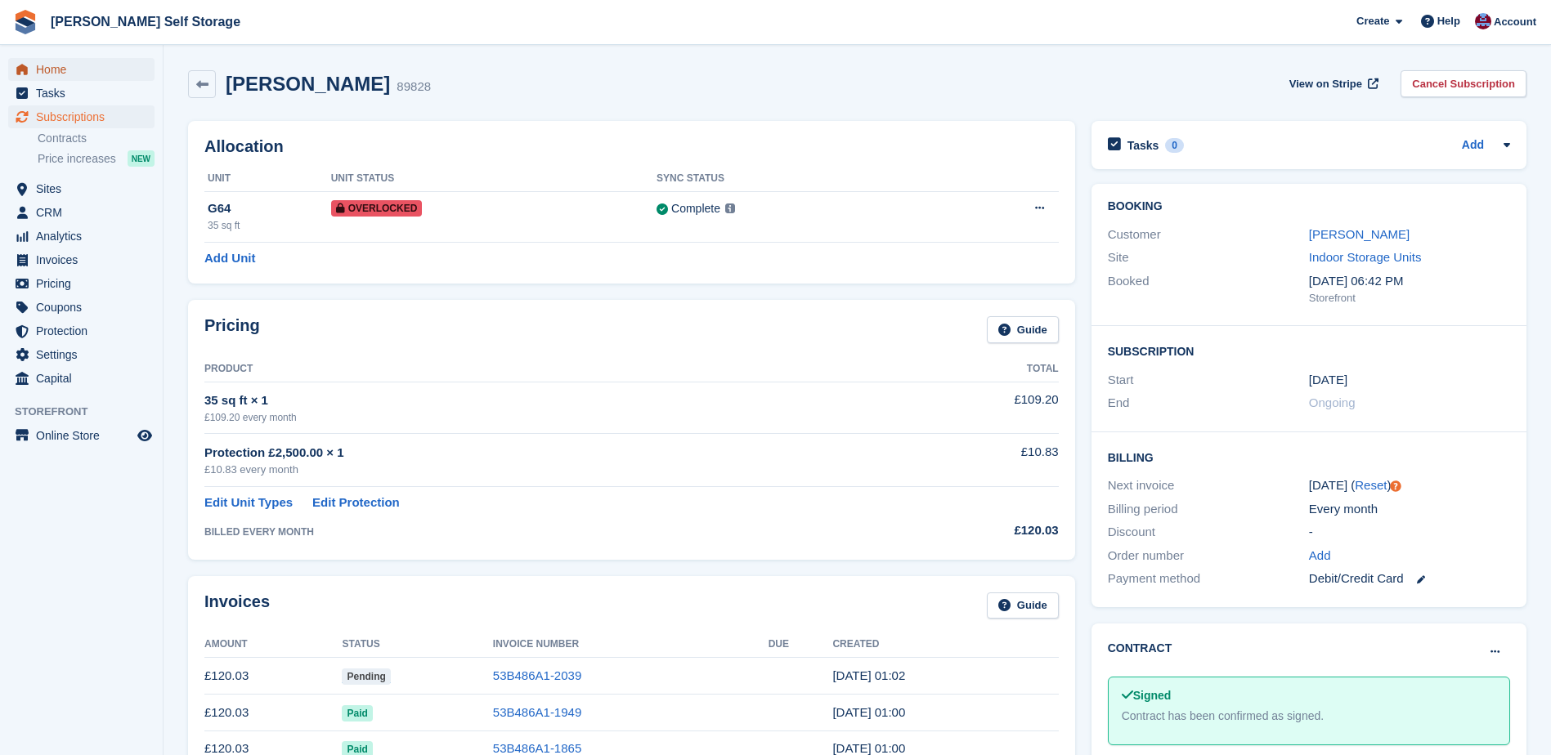
click at [17, 74] on icon "menu" at bounding box center [21, 69] width 11 height 11
